Goal: Information Seeking & Learning: Learn about a topic

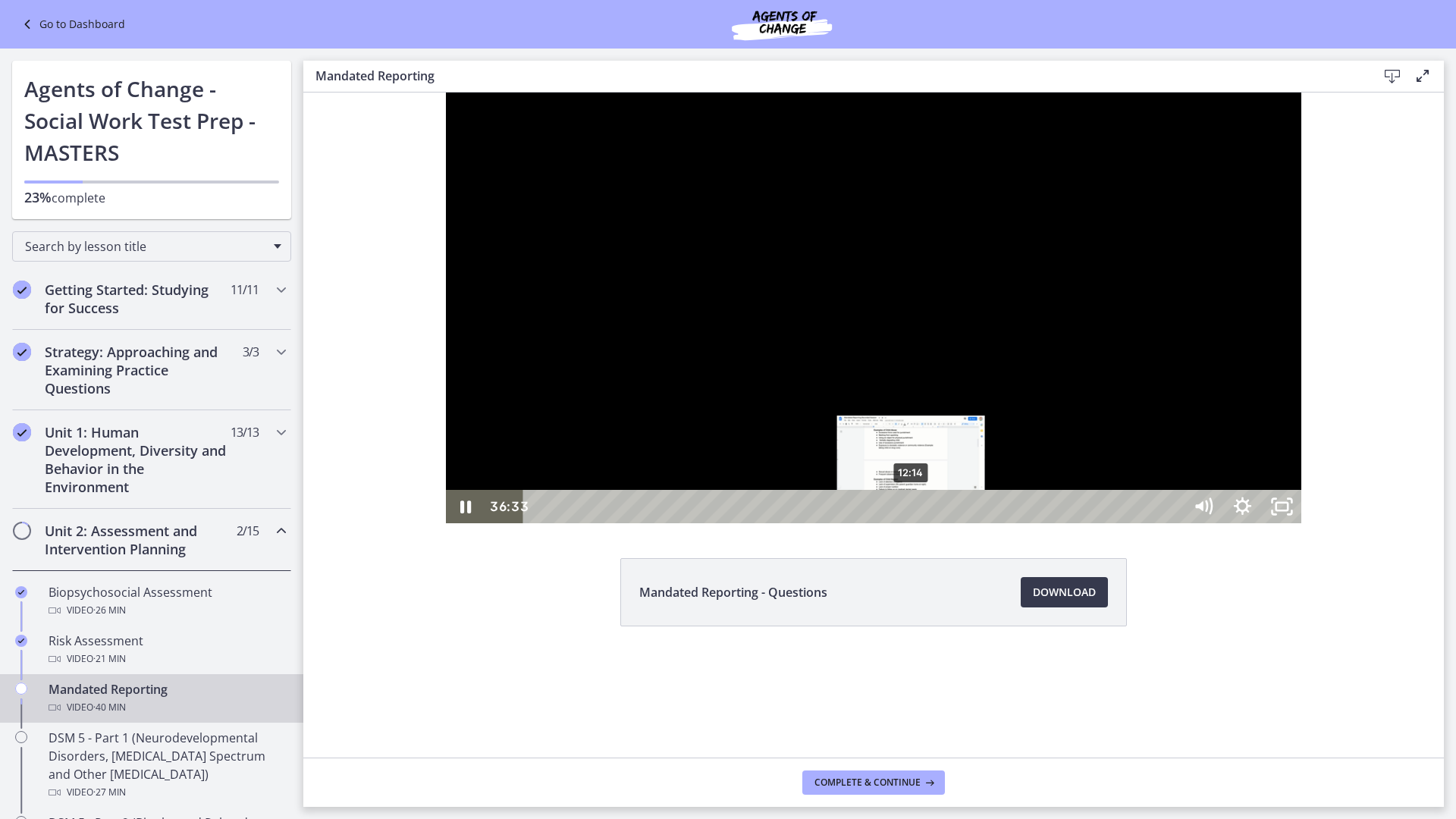
scroll to position [531, 0]
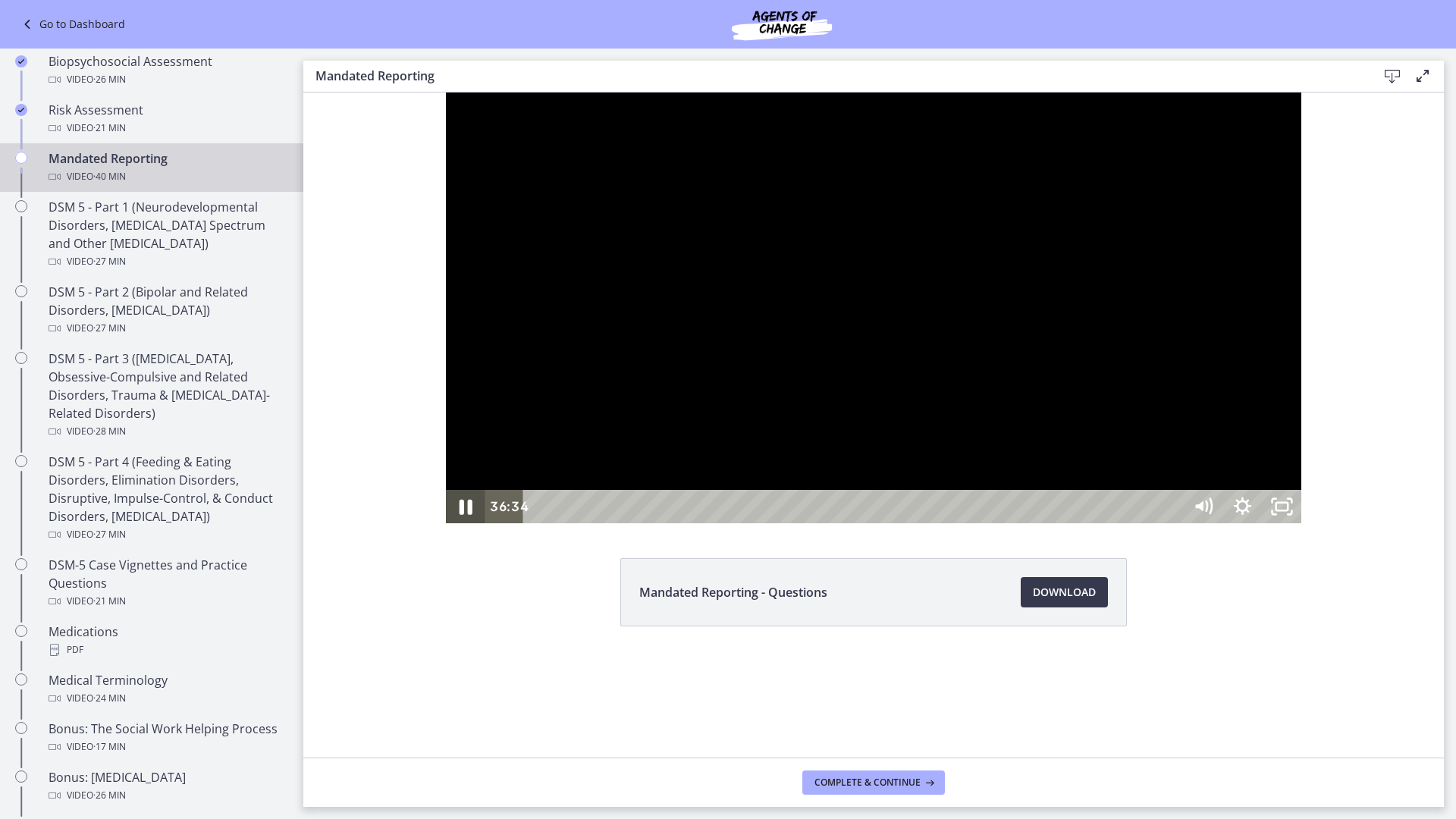
click at [441, 527] on icon "Pause" at bounding box center [465, 506] width 47 height 40
click at [461, 515] on icon "Play Video" at bounding box center [467, 506] width 12 height 17
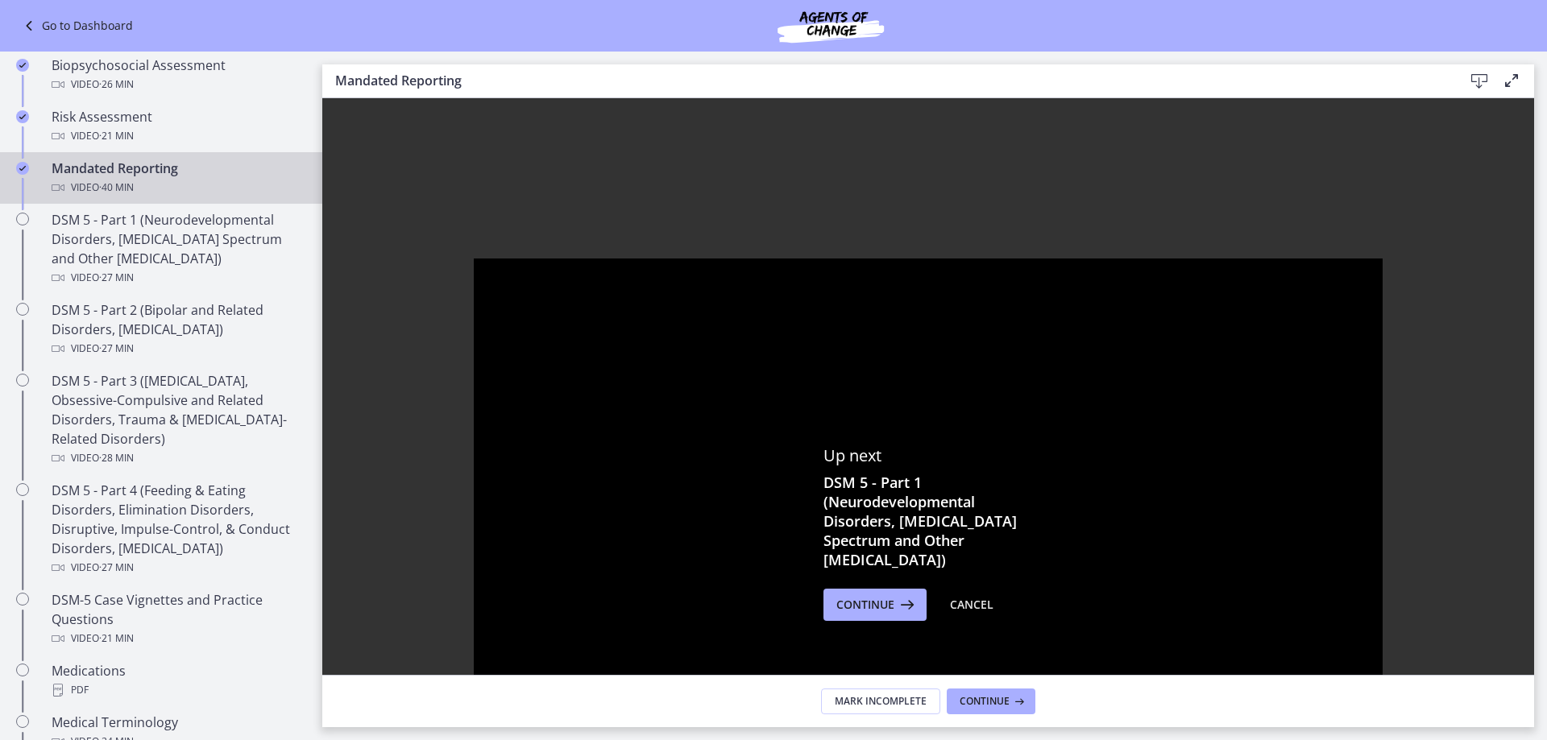
click at [905, 621] on div "Up next DSM 5 - Part 1 (Neurodevelopmental Disorders, [MEDICAL_DATA] Spectrum a…" at bounding box center [928, 533] width 1212 height 870
click at [878, 615] on button "Continue" at bounding box center [874, 605] width 103 height 32
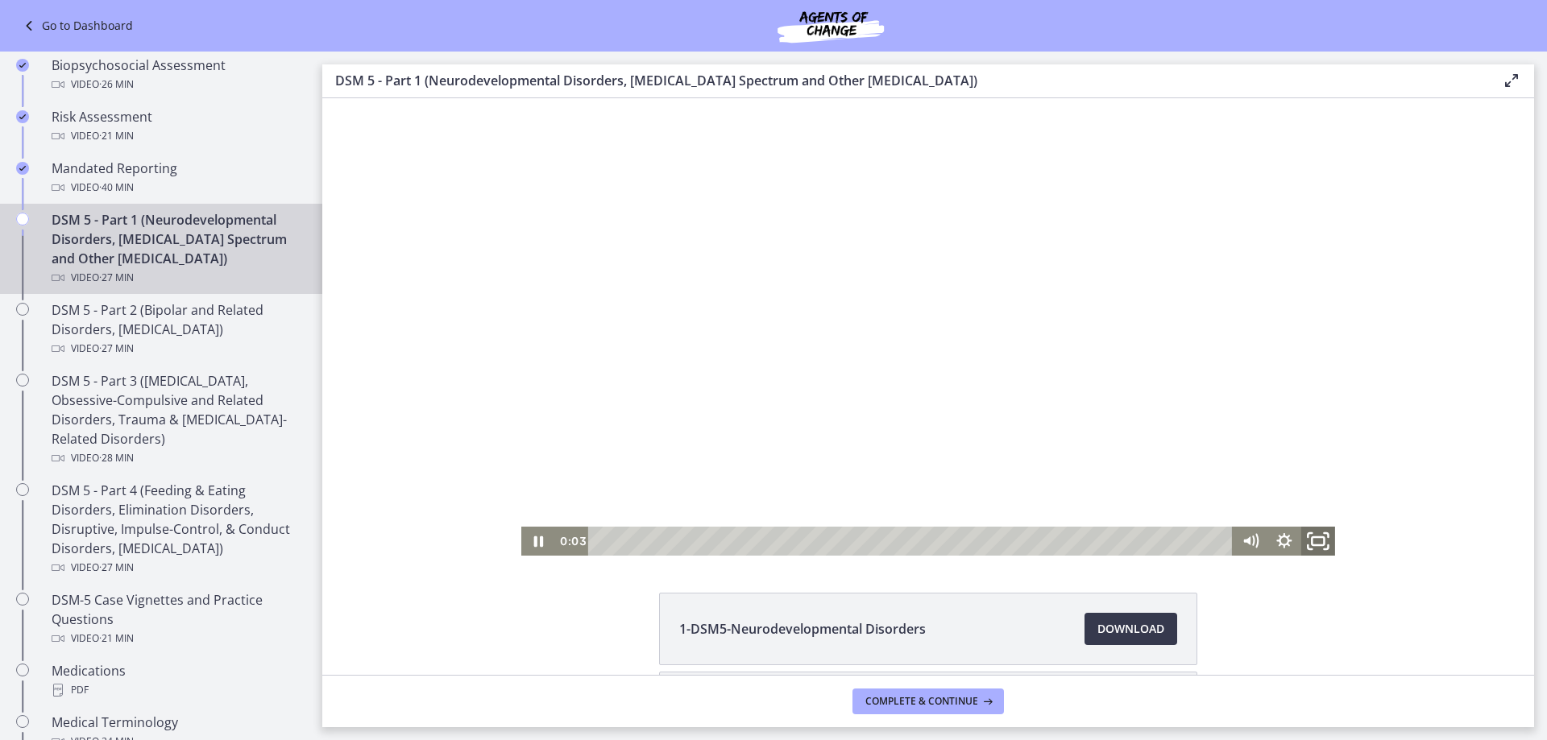
click at [1321, 543] on icon "Fullscreen" at bounding box center [1318, 541] width 40 height 35
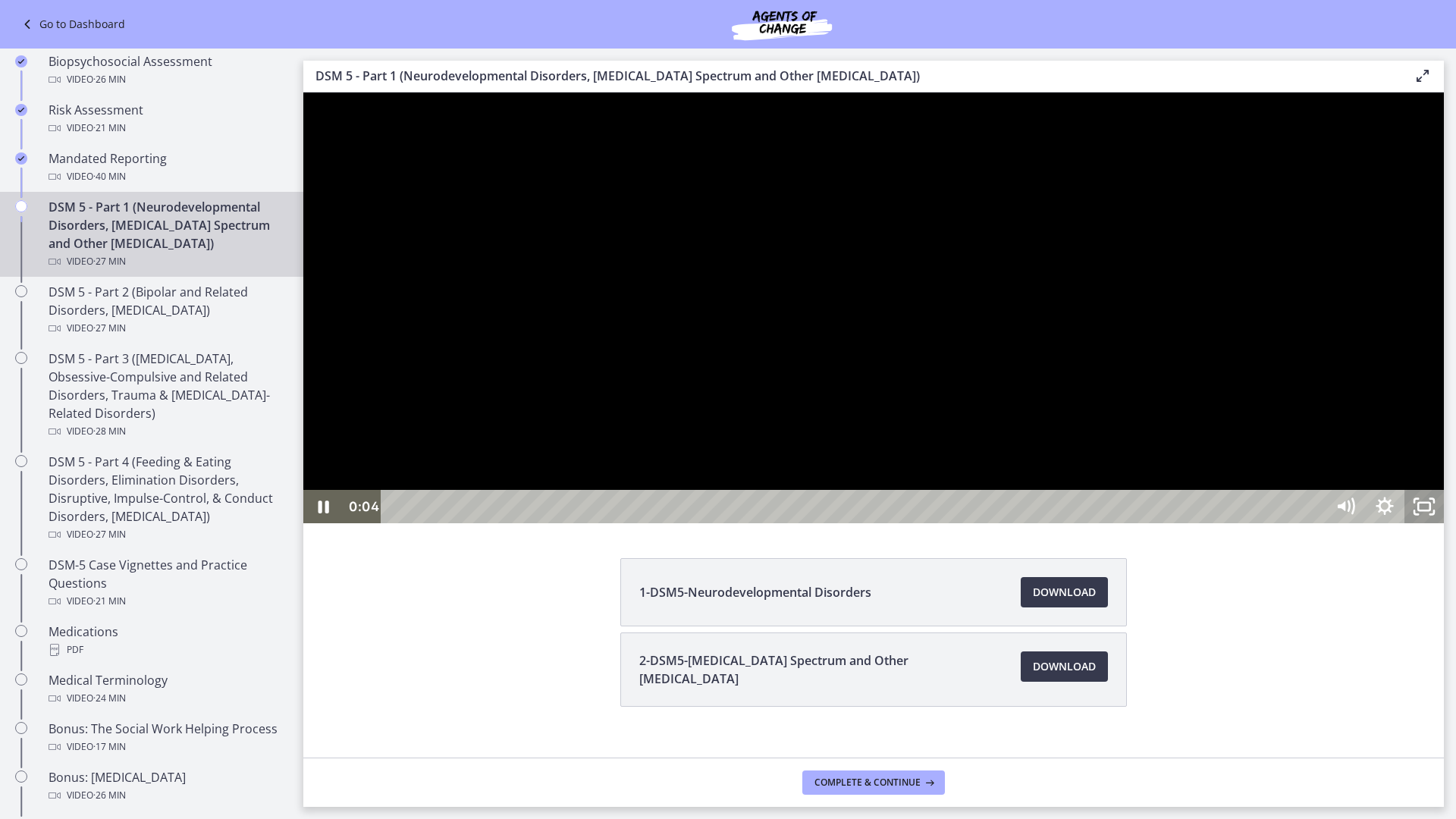
click at [1444, 523] on icon "Unfullscreen" at bounding box center [1424, 506] width 40 height 33
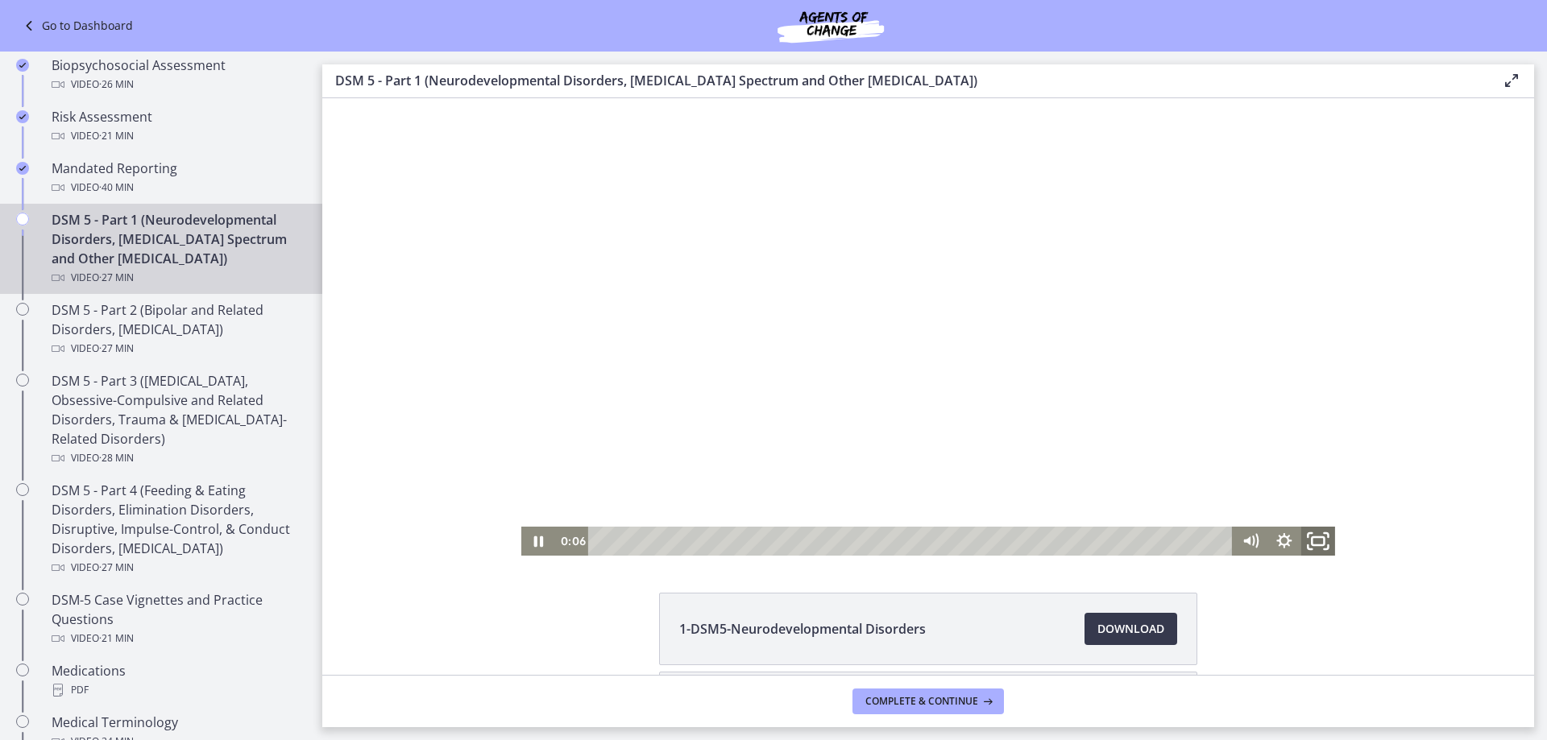
click at [1309, 544] on icon "Fullscreen" at bounding box center [1318, 541] width 40 height 35
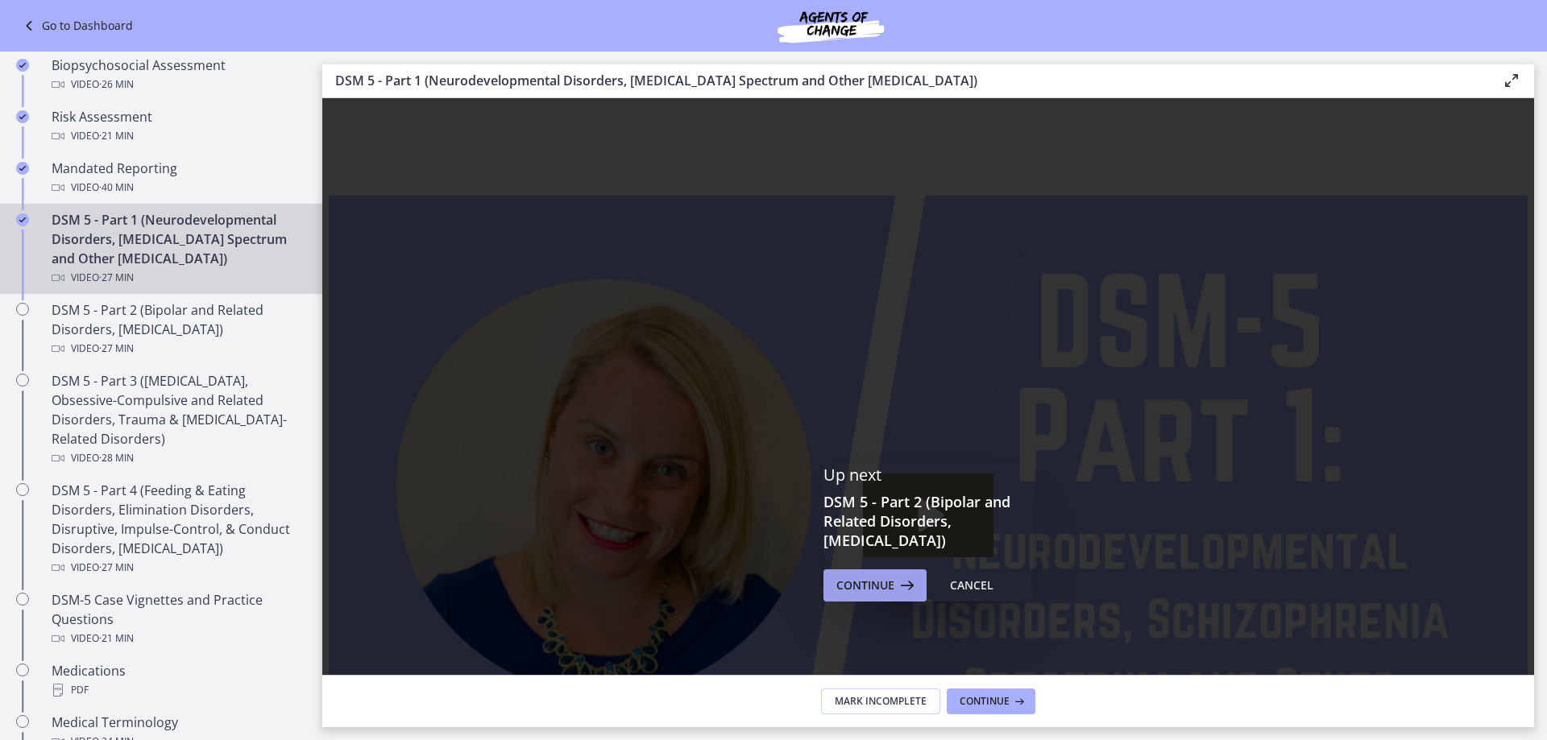
click at [884, 594] on span "Continue" at bounding box center [865, 585] width 58 height 19
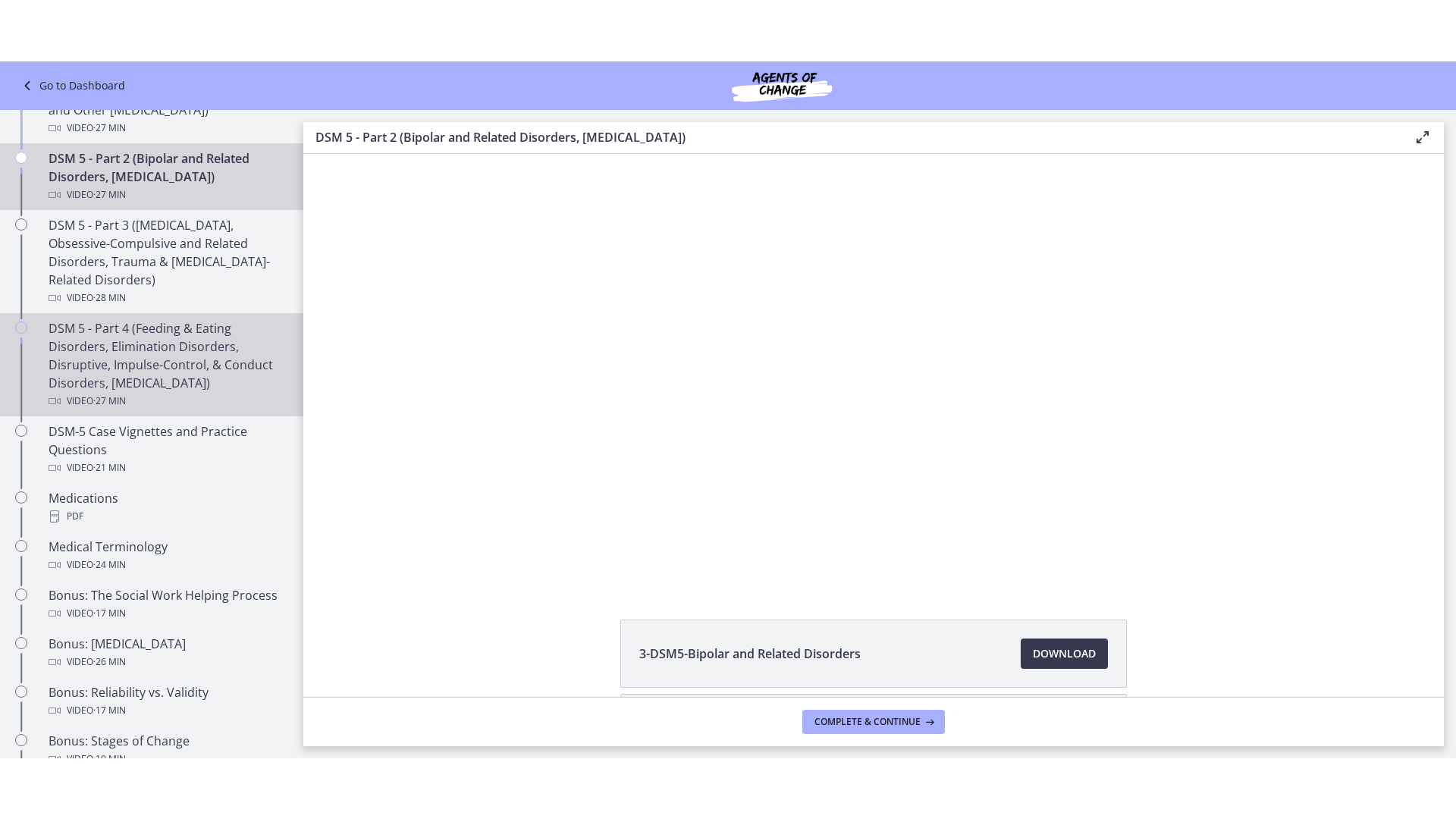
scroll to position [606, 0]
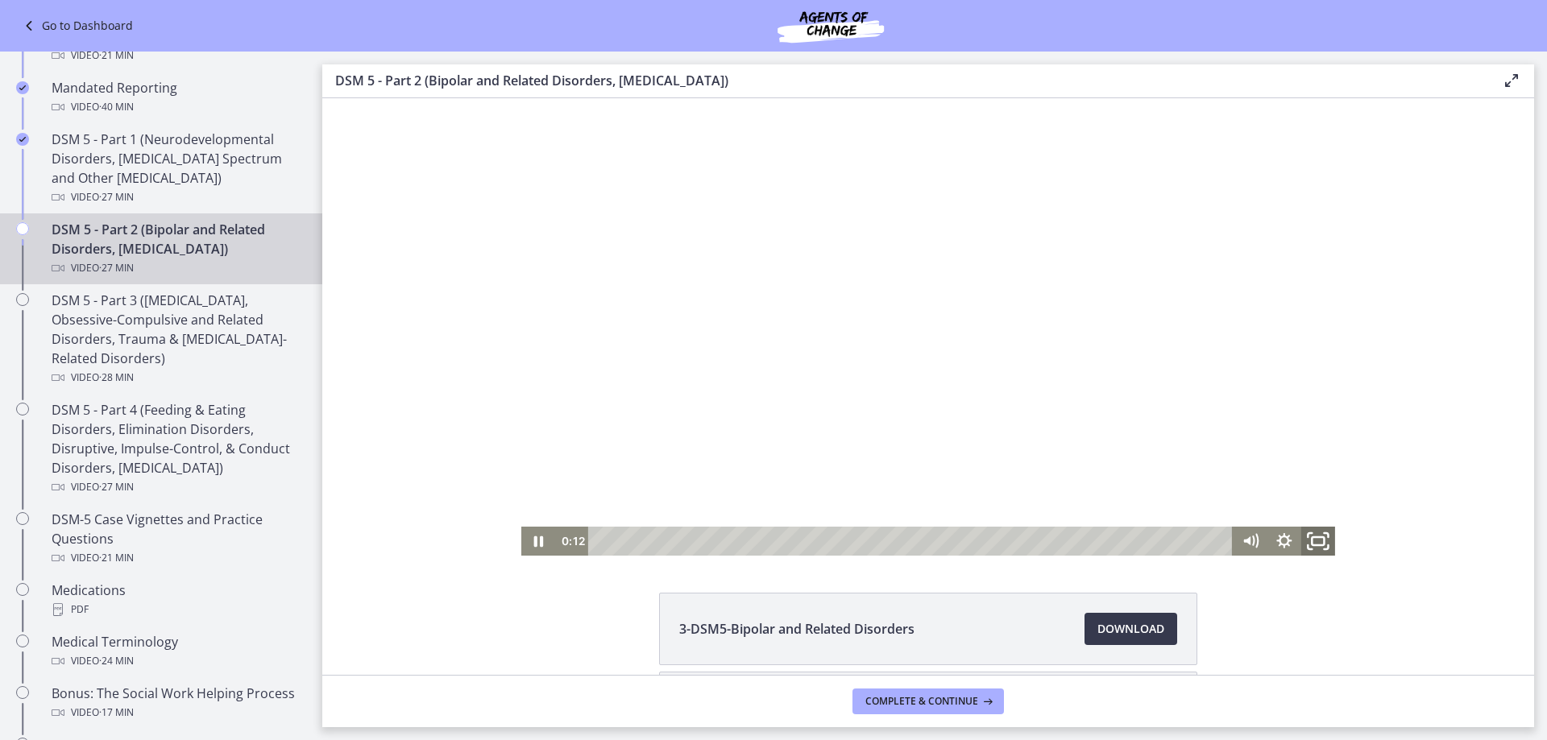
click at [1311, 538] on rect "Fullscreen" at bounding box center [1317, 541] width 12 height 8
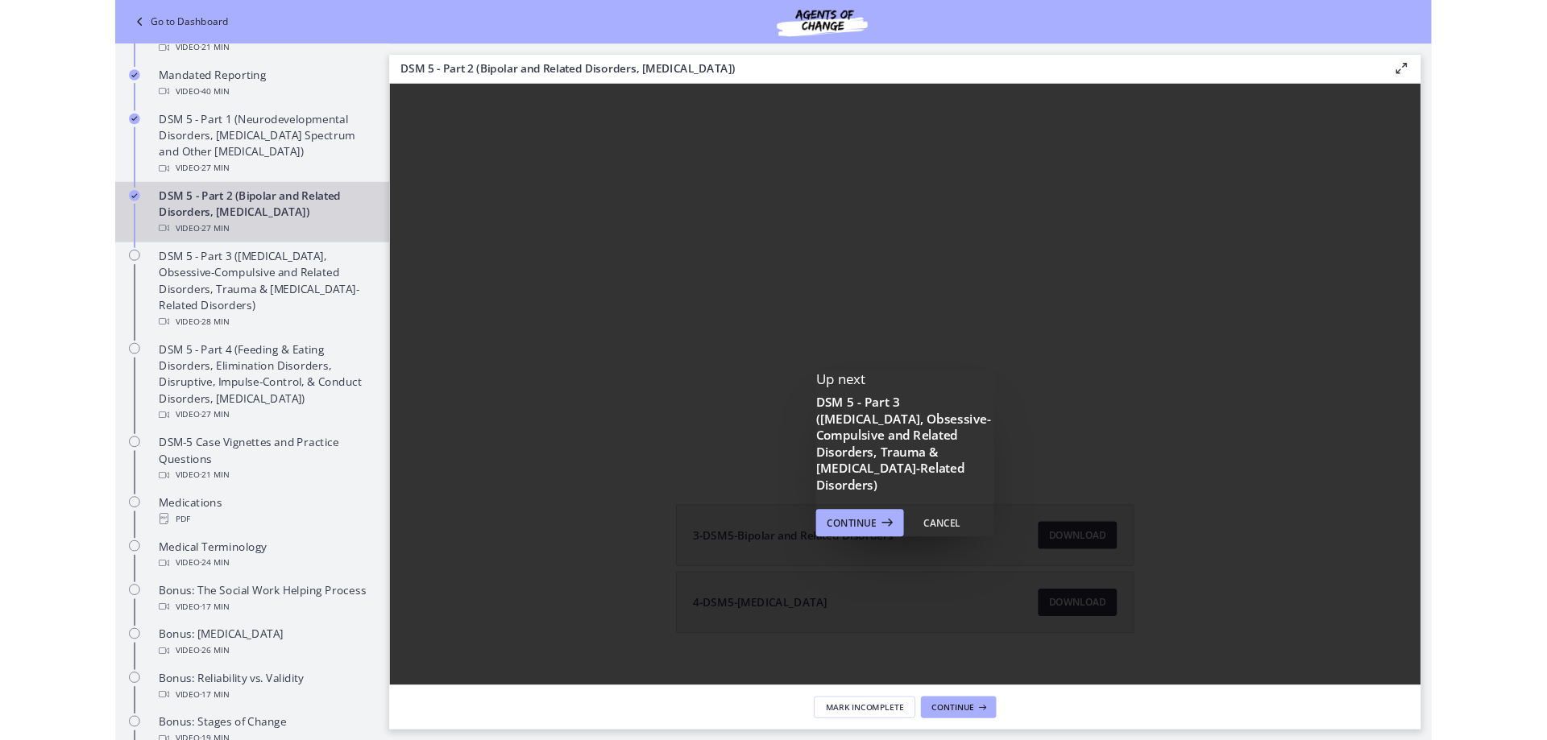
scroll to position [0, 0]
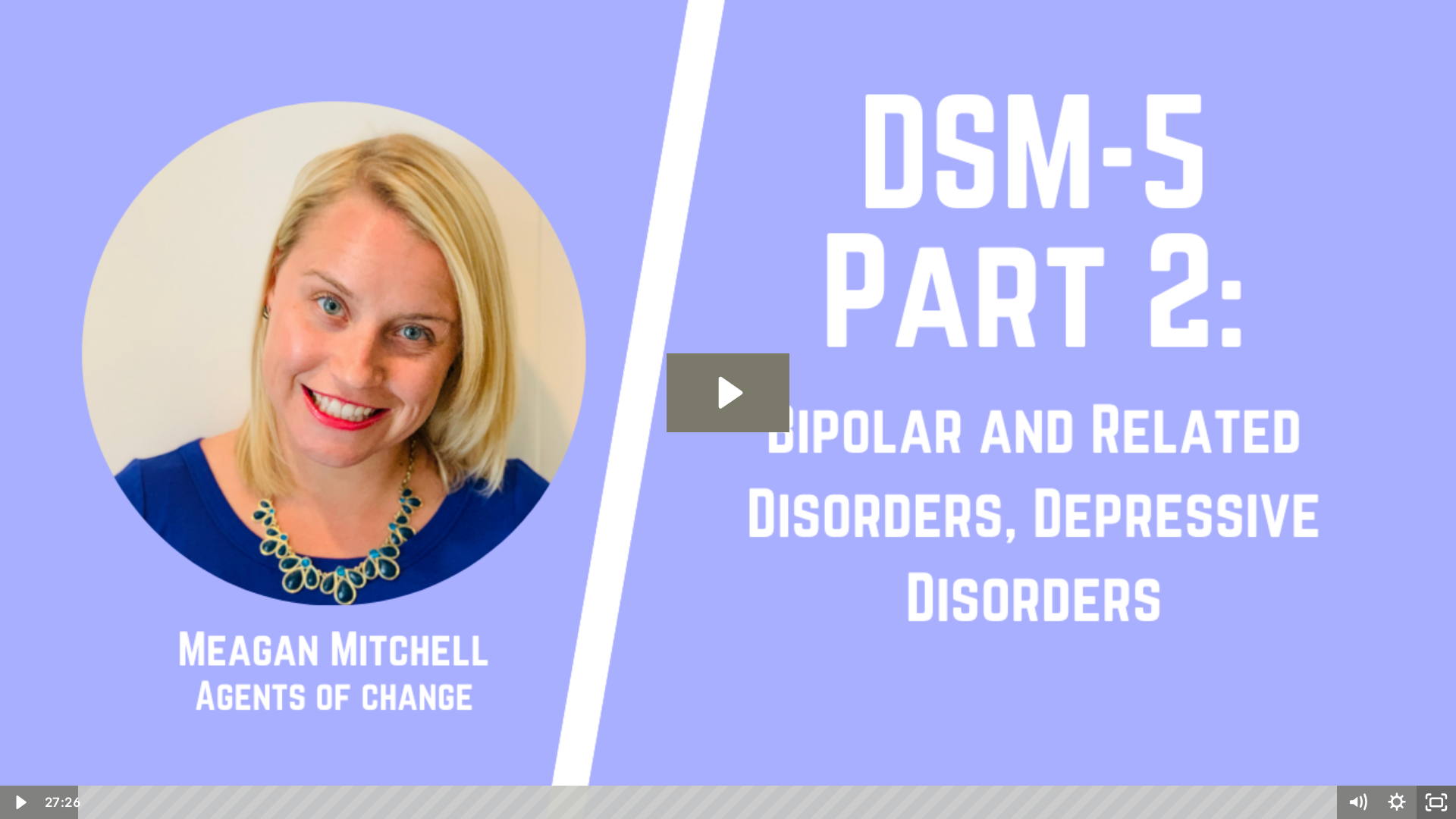
click at [1431, 798] on rect "Fullscreen" at bounding box center [1435, 802] width 12 height 8
click at [1435, 802] on icon "Unfullscreen" at bounding box center [1436, 802] width 47 height 40
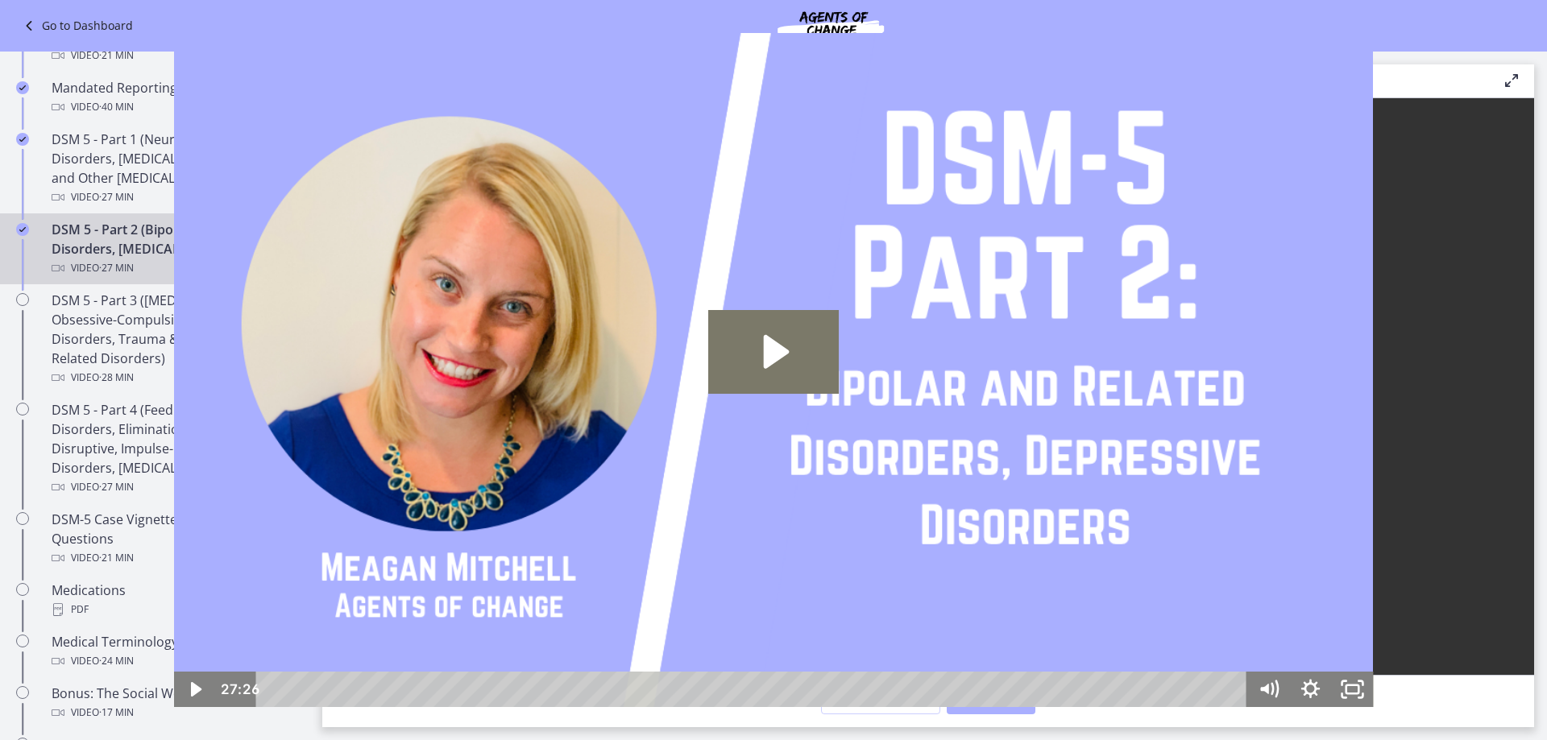
click at [882, 612] on span "Continue" at bounding box center [865, 614] width 58 height 19
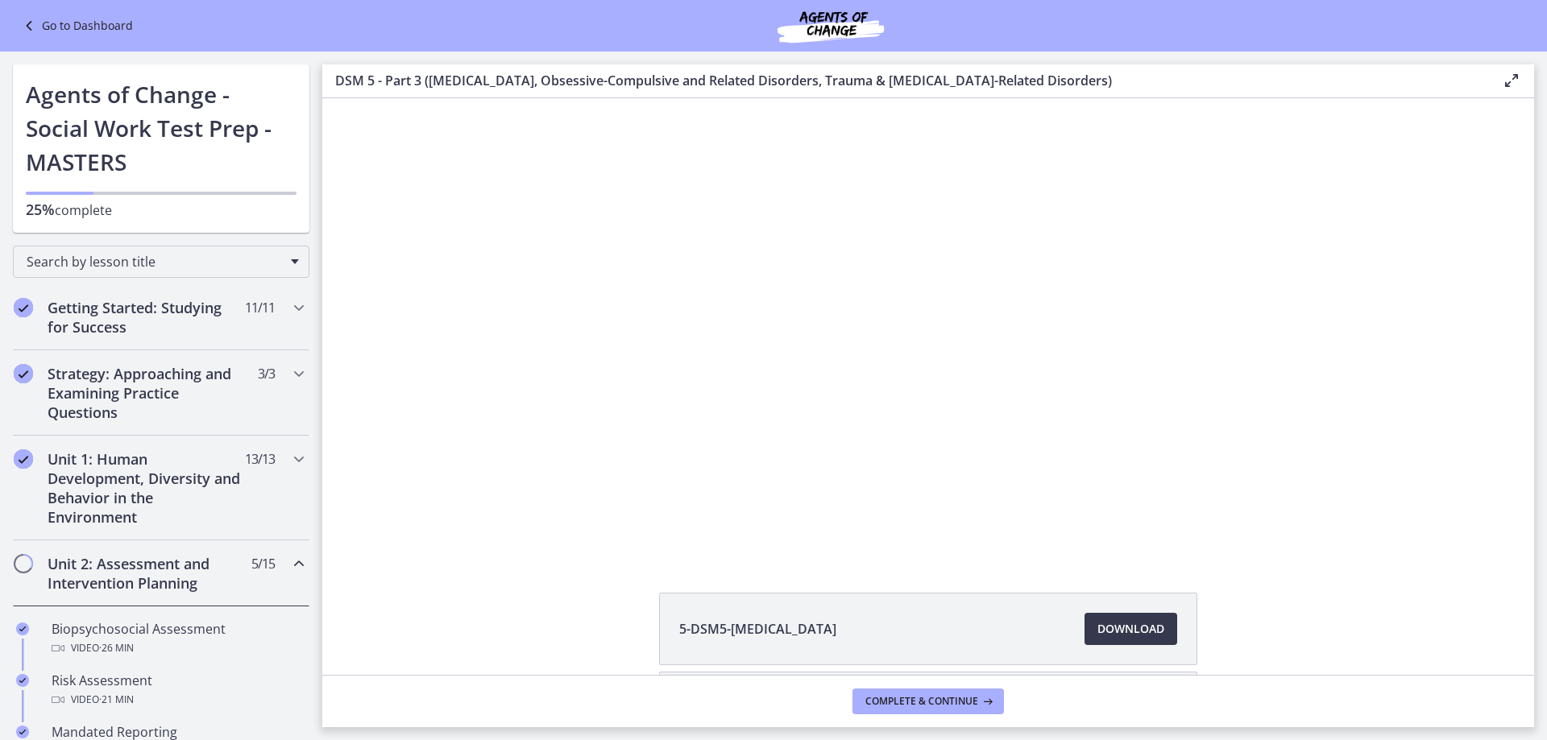
scroll to position [644, 0]
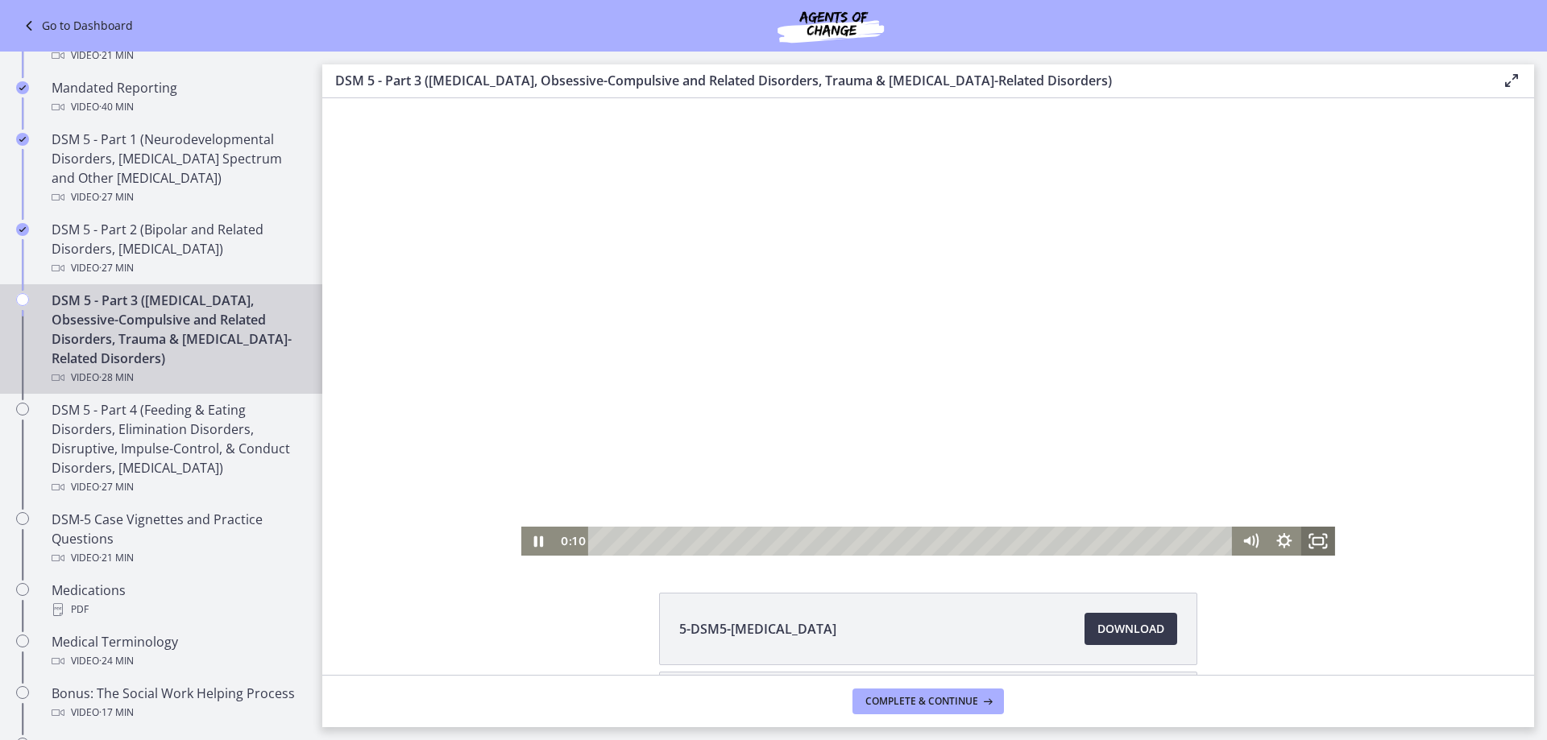
click at [1310, 536] on icon "Fullscreen" at bounding box center [1318, 541] width 34 height 29
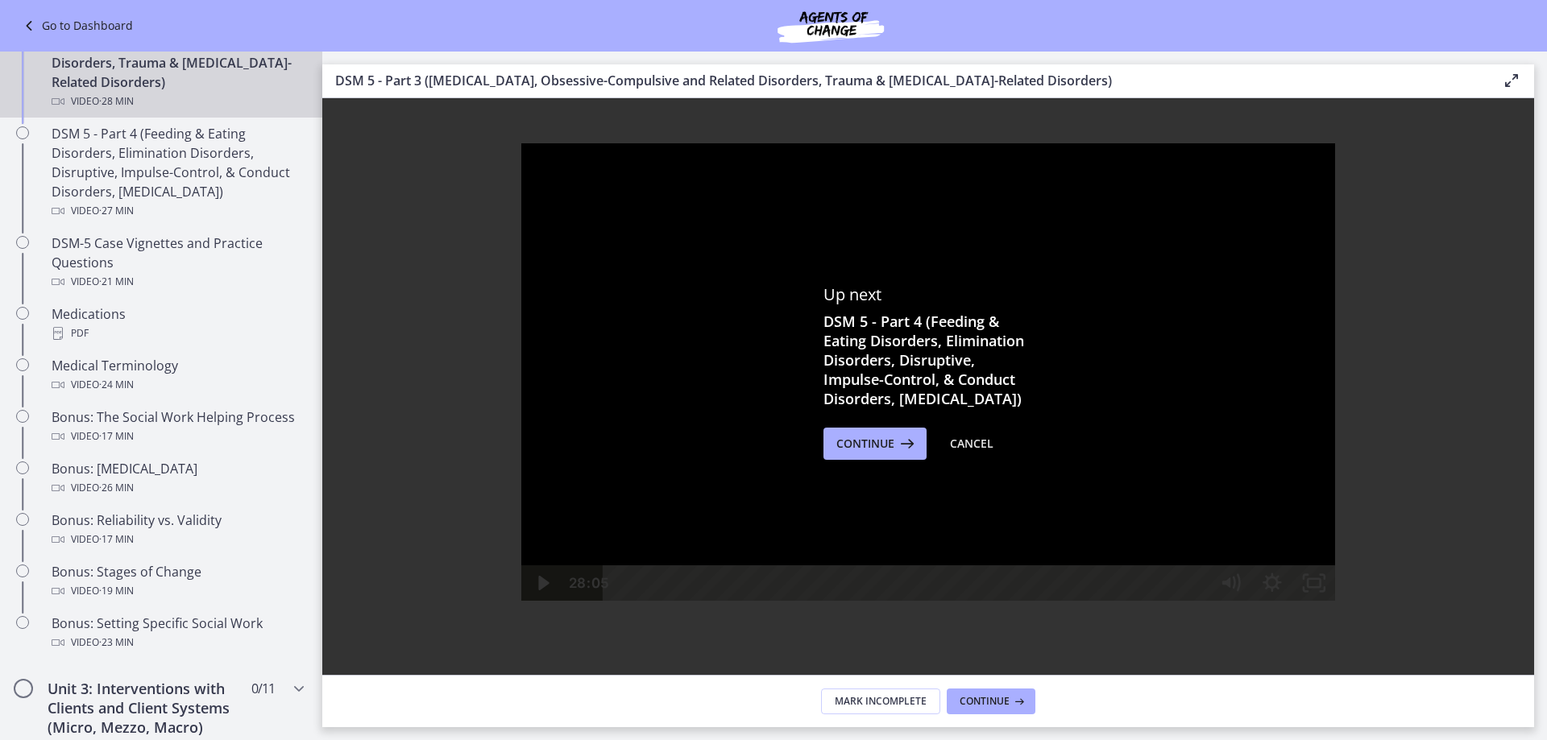
scroll to position [885, 0]
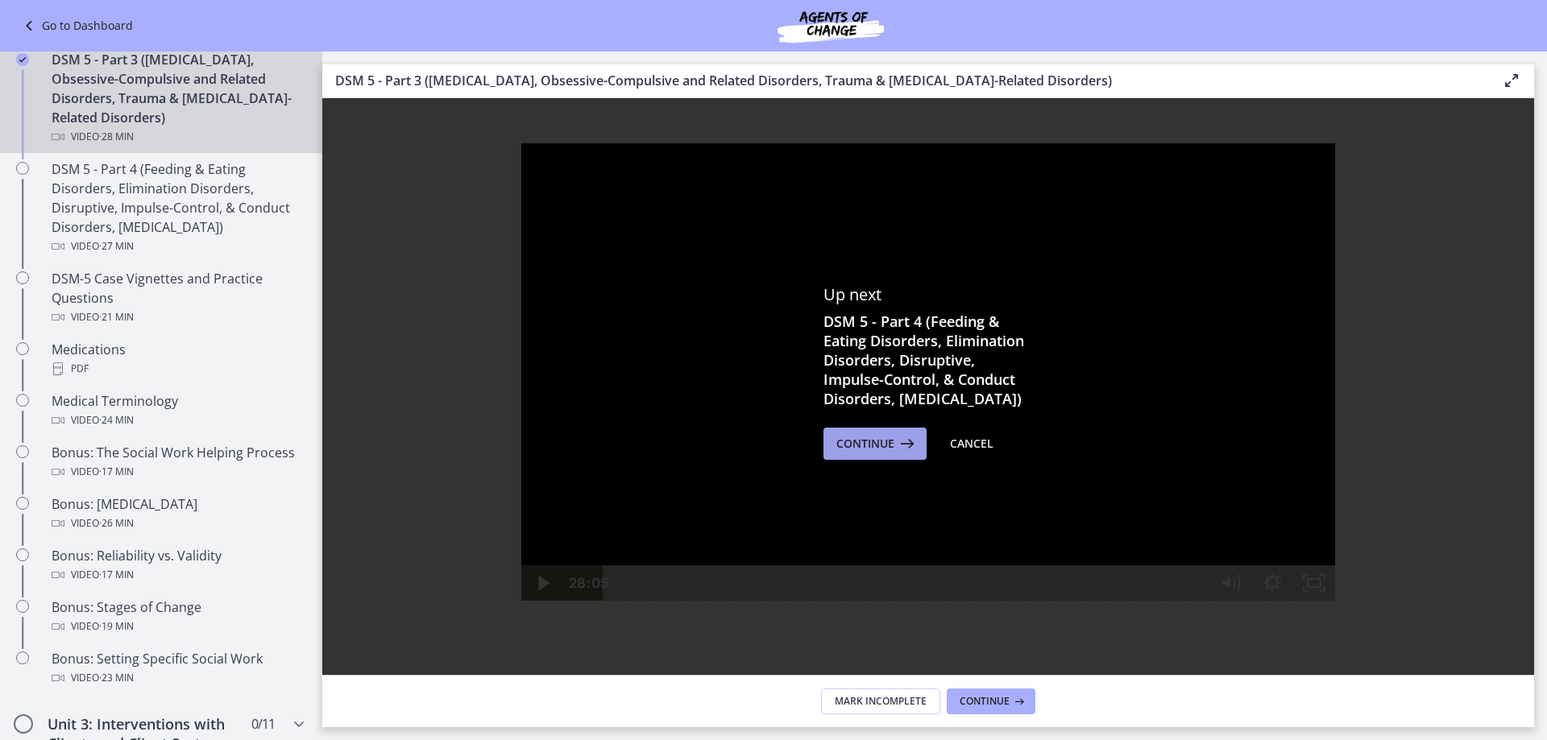
click at [848, 454] on span "Continue" at bounding box center [865, 443] width 58 height 19
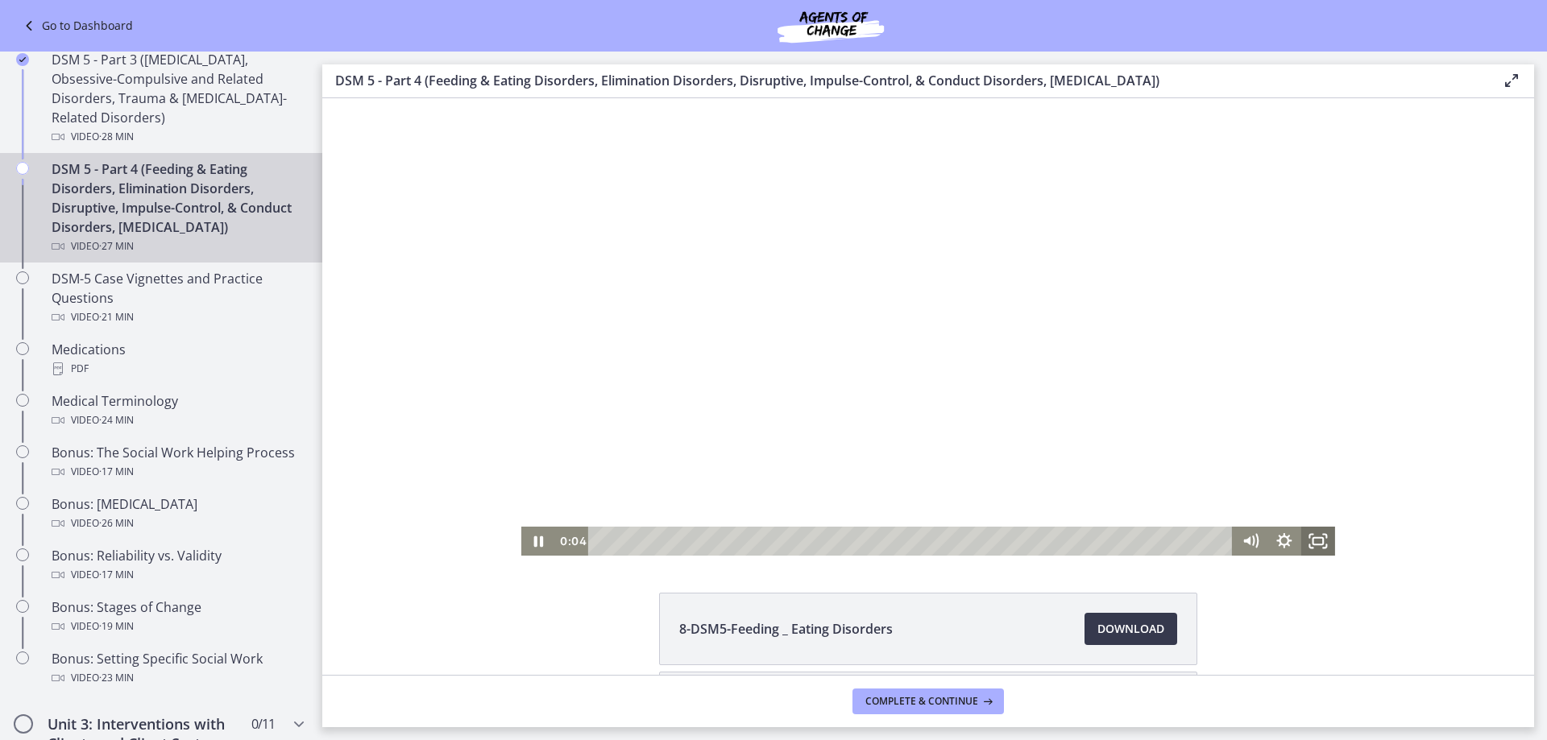
click at [1309, 536] on icon "Fullscreen" at bounding box center [1318, 541] width 34 height 29
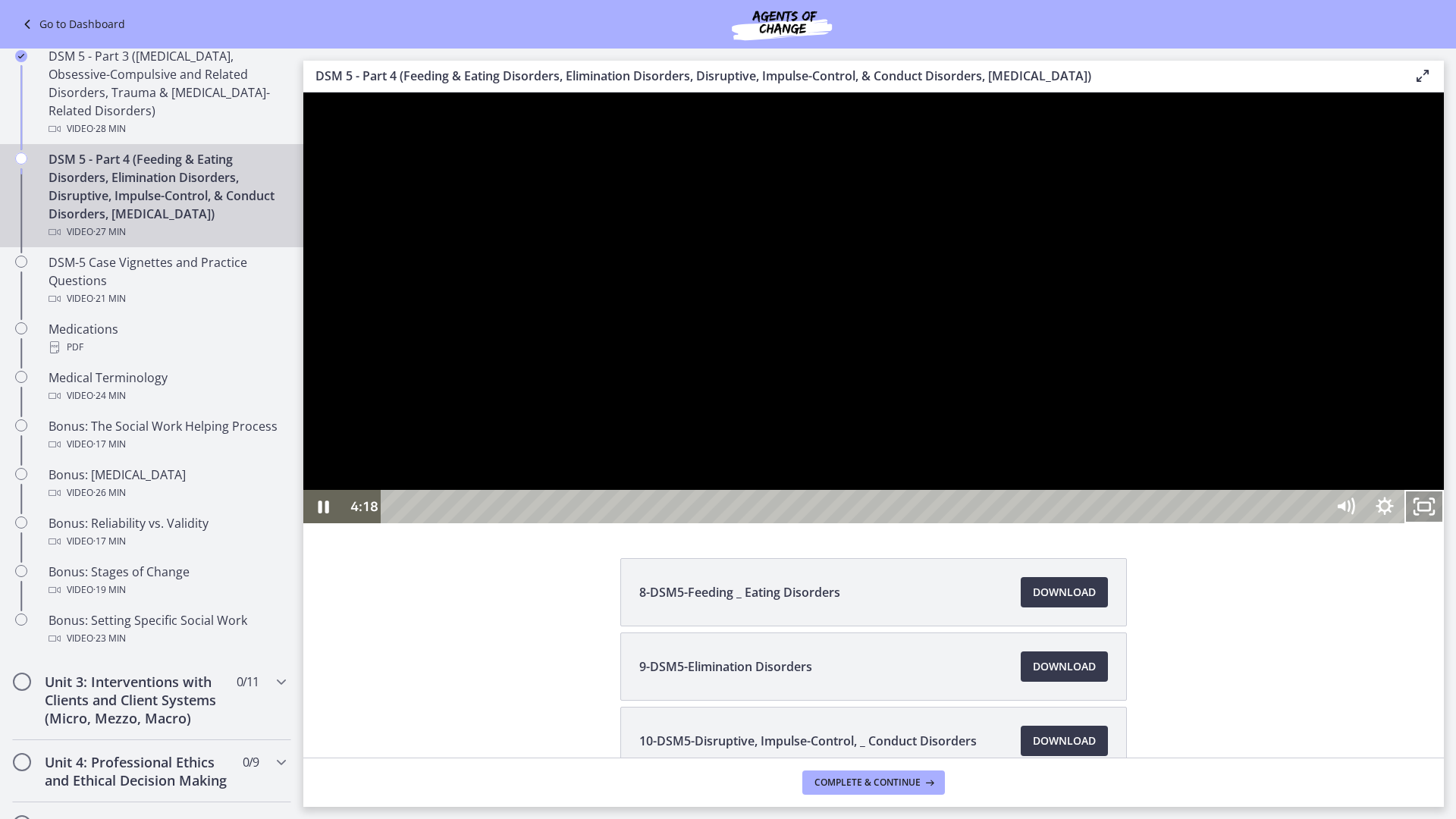
click at [1444, 523] on icon "Unfullscreen" at bounding box center [1424, 506] width 40 height 33
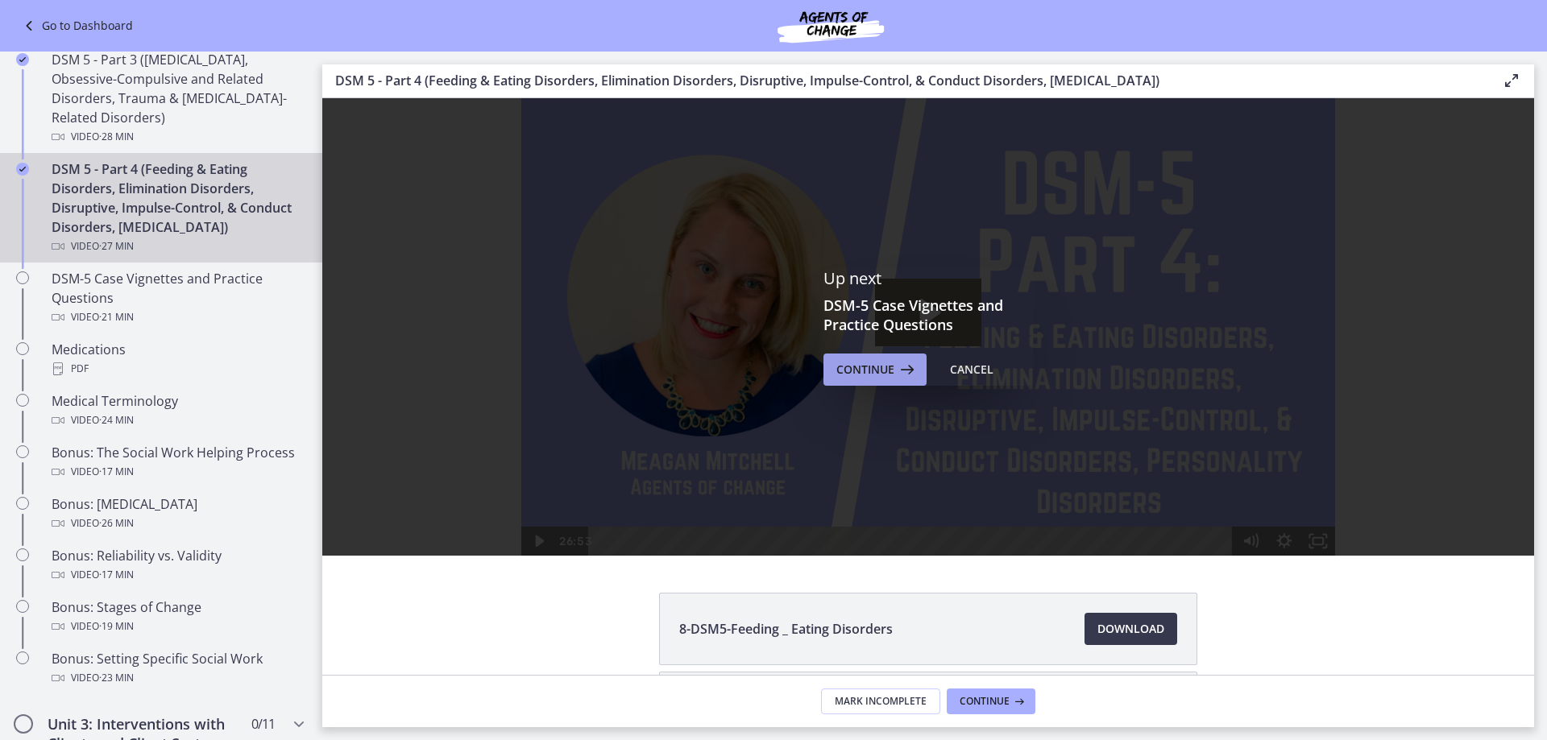
click at [868, 374] on span "Continue" at bounding box center [865, 369] width 58 height 19
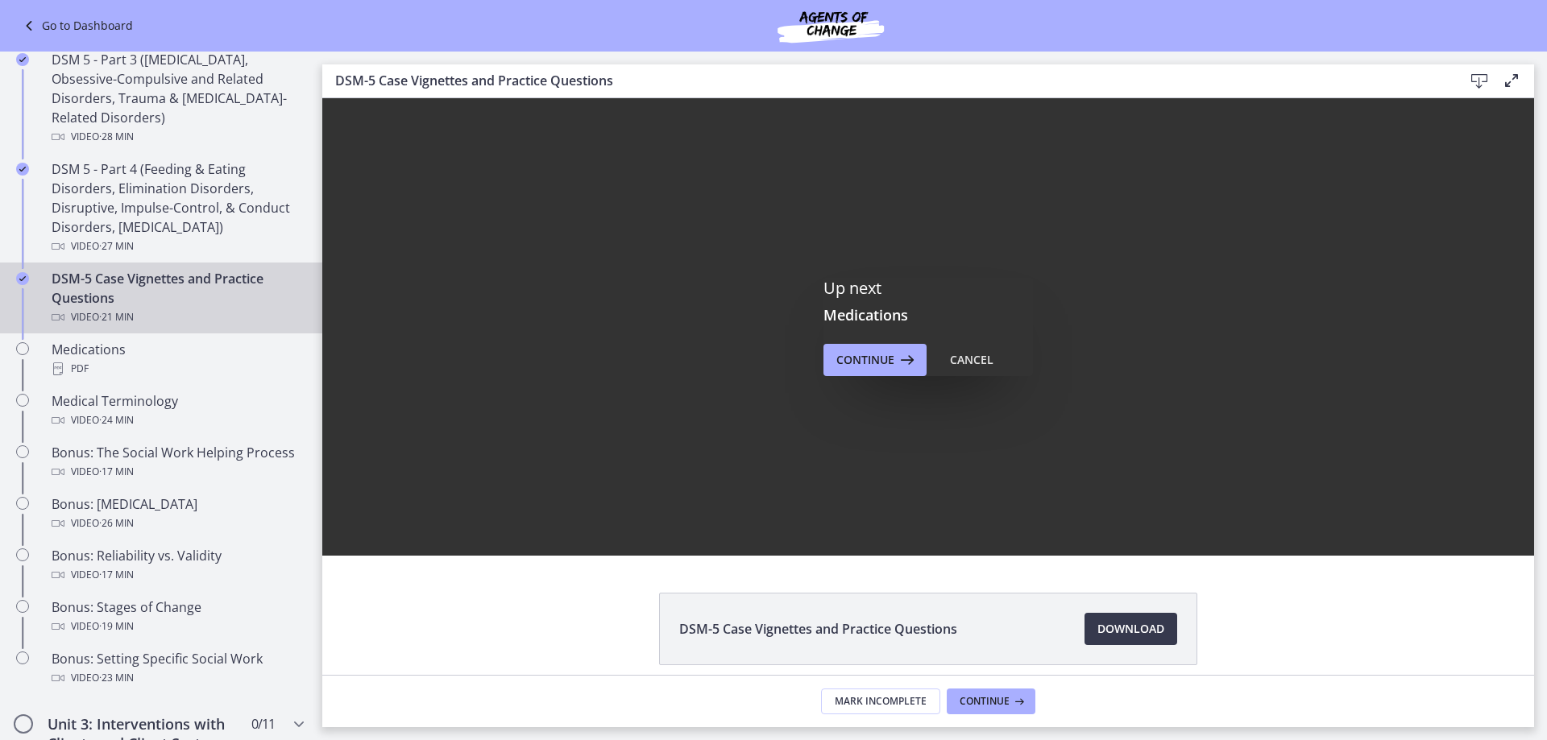
click at [94, 27] on link "Go to Dashboard" at bounding box center [76, 25] width 114 height 19
